Goal: Task Accomplishment & Management: Use online tool/utility

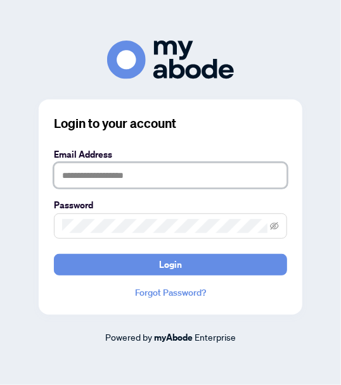
click at [117, 183] on input "text" at bounding box center [170, 175] width 233 height 25
type input "**********"
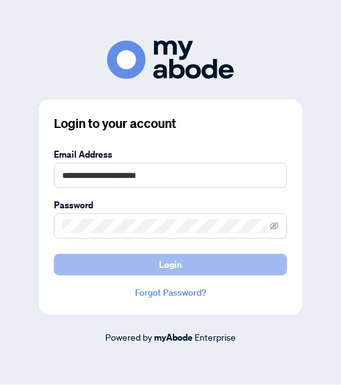
click at [166, 266] on span "Login" at bounding box center [170, 264] width 23 height 20
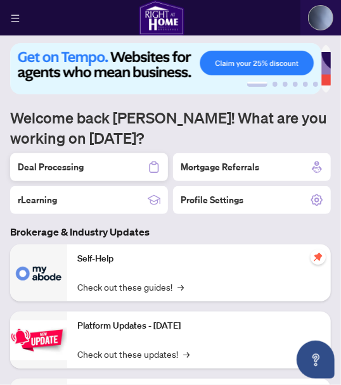
click at [110, 173] on div "Deal Processing" at bounding box center [89, 167] width 158 height 28
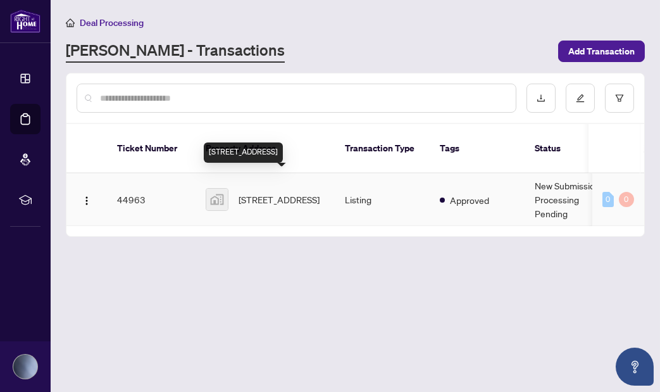
click at [278, 192] on span "17 Maldaver Ave, Mississauga, ON, Canada" at bounding box center [279, 199] width 81 height 14
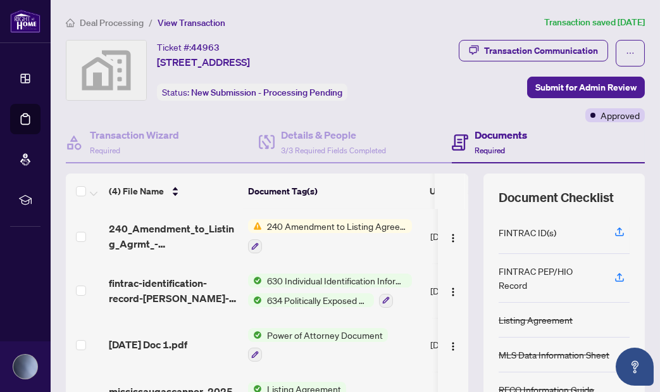
click at [340, 132] on h4 "Documents" at bounding box center [501, 134] width 53 height 15
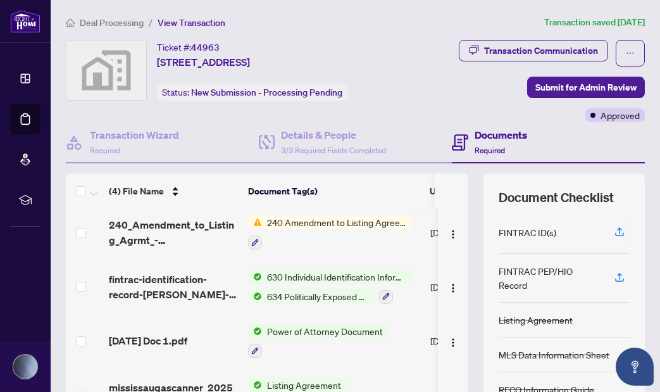
scroll to position [137, 0]
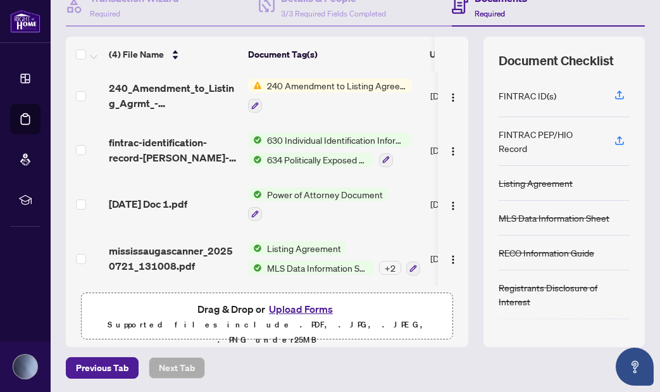
click at [285, 306] on button "Upload Forms" at bounding box center [301, 309] width 72 height 16
